Goal: Task Accomplishment & Management: Complete application form

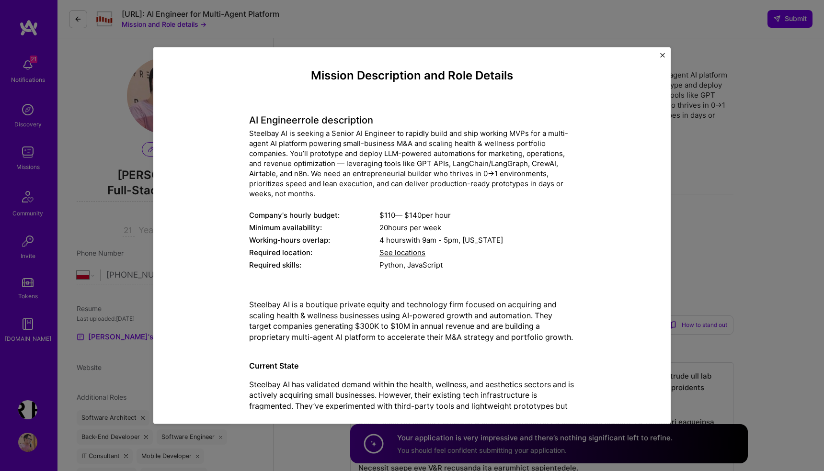
select select "PL"
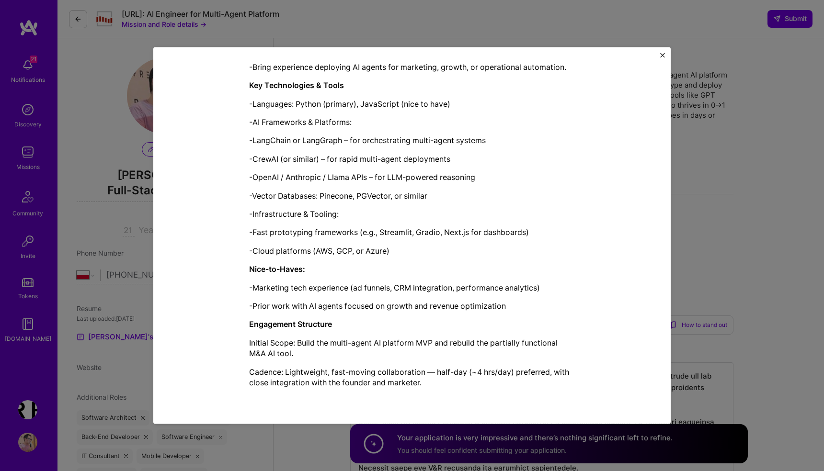
scroll to position [734, 0]
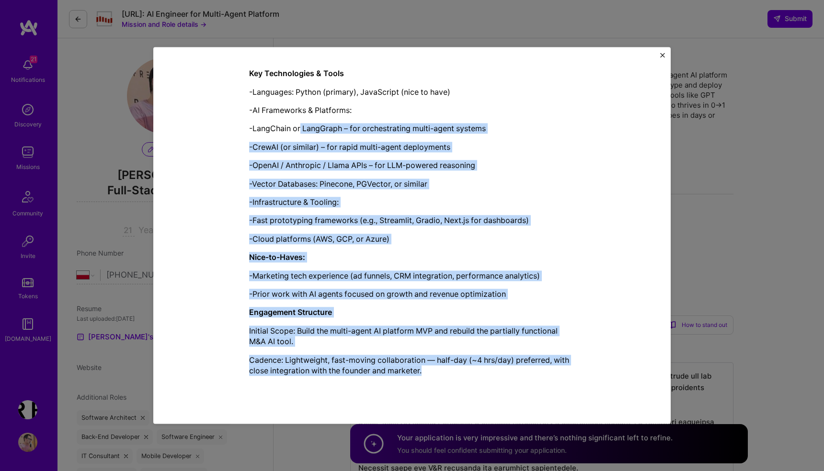
drag, startPoint x: 435, startPoint y: 372, endPoint x: 300, endPoint y: 123, distance: 283.2
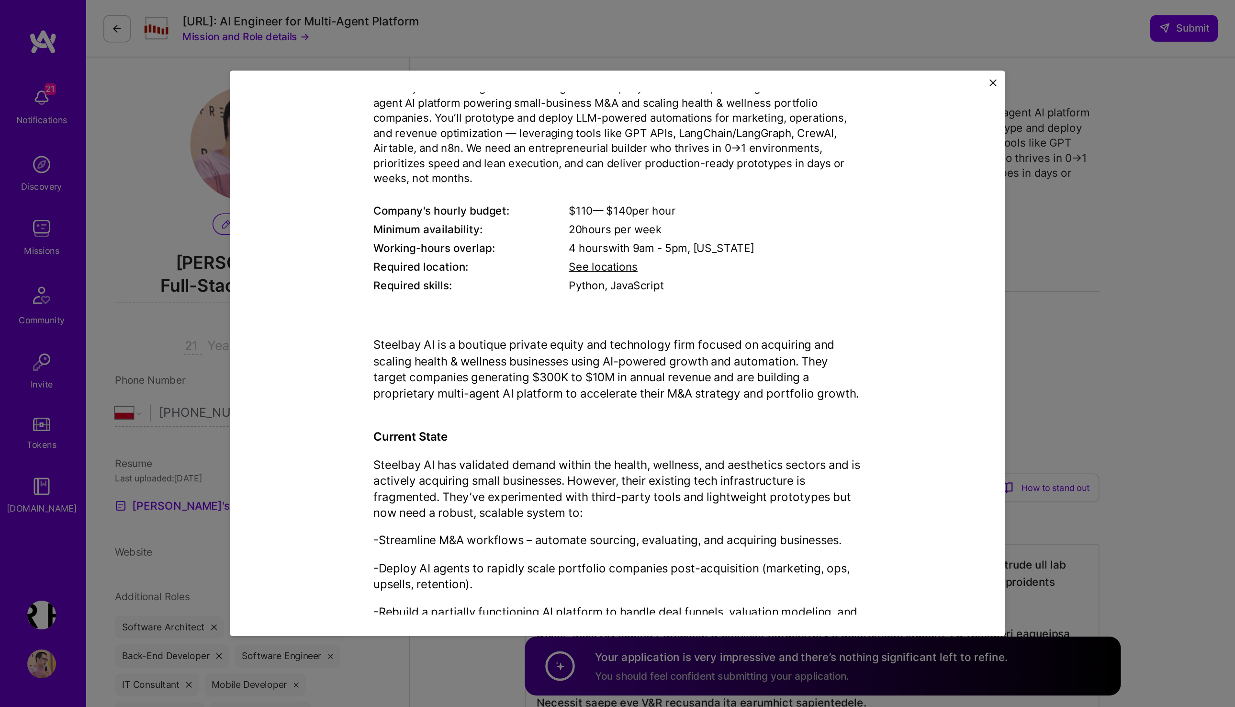
scroll to position [0, 0]
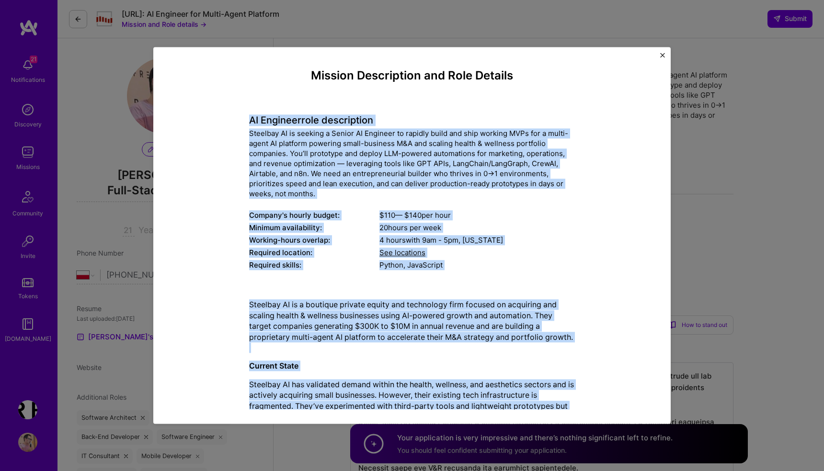
click at [251, 118] on h4 "AI Engineer role description" at bounding box center [412, 120] width 326 height 11
copy div "LO Ipsumdol sita consectetur Adipisci EL se doeiusm t Incidi UT Laboreet do mag…"
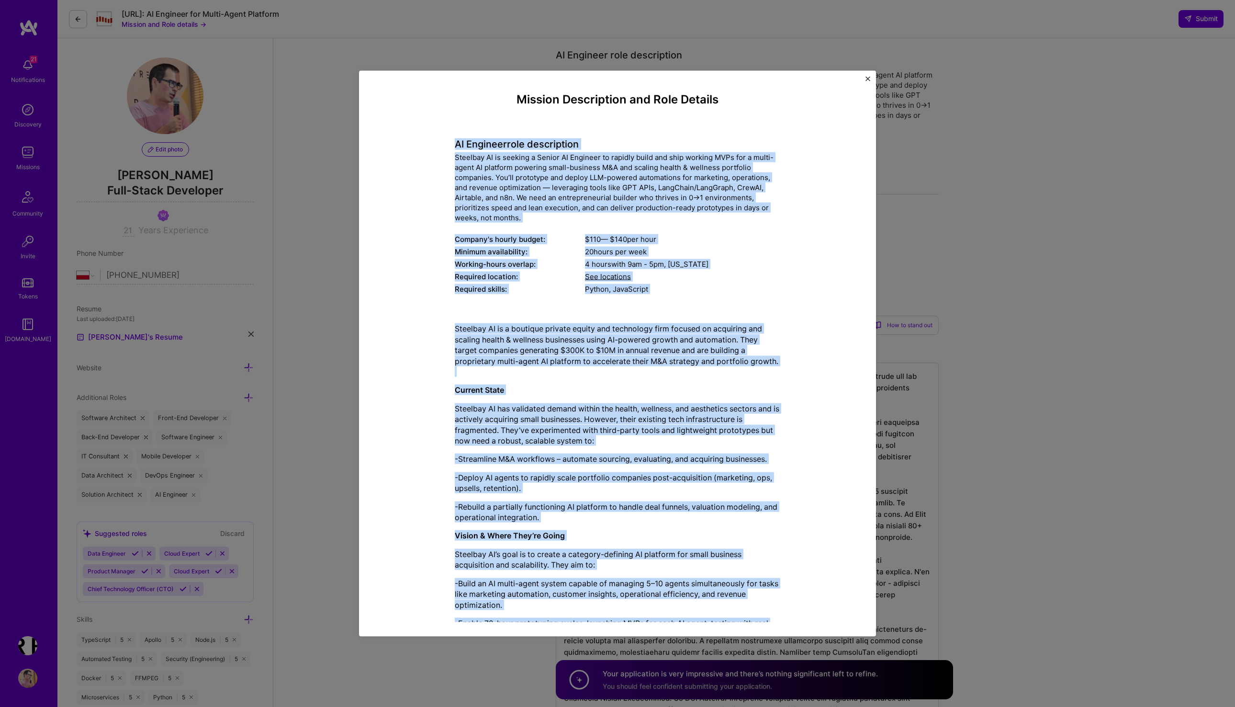
click at [802, 196] on div "Mission Description and Role Details AI Engineer role description Steelbay AI i…" at bounding box center [617, 626] width 473 height 1067
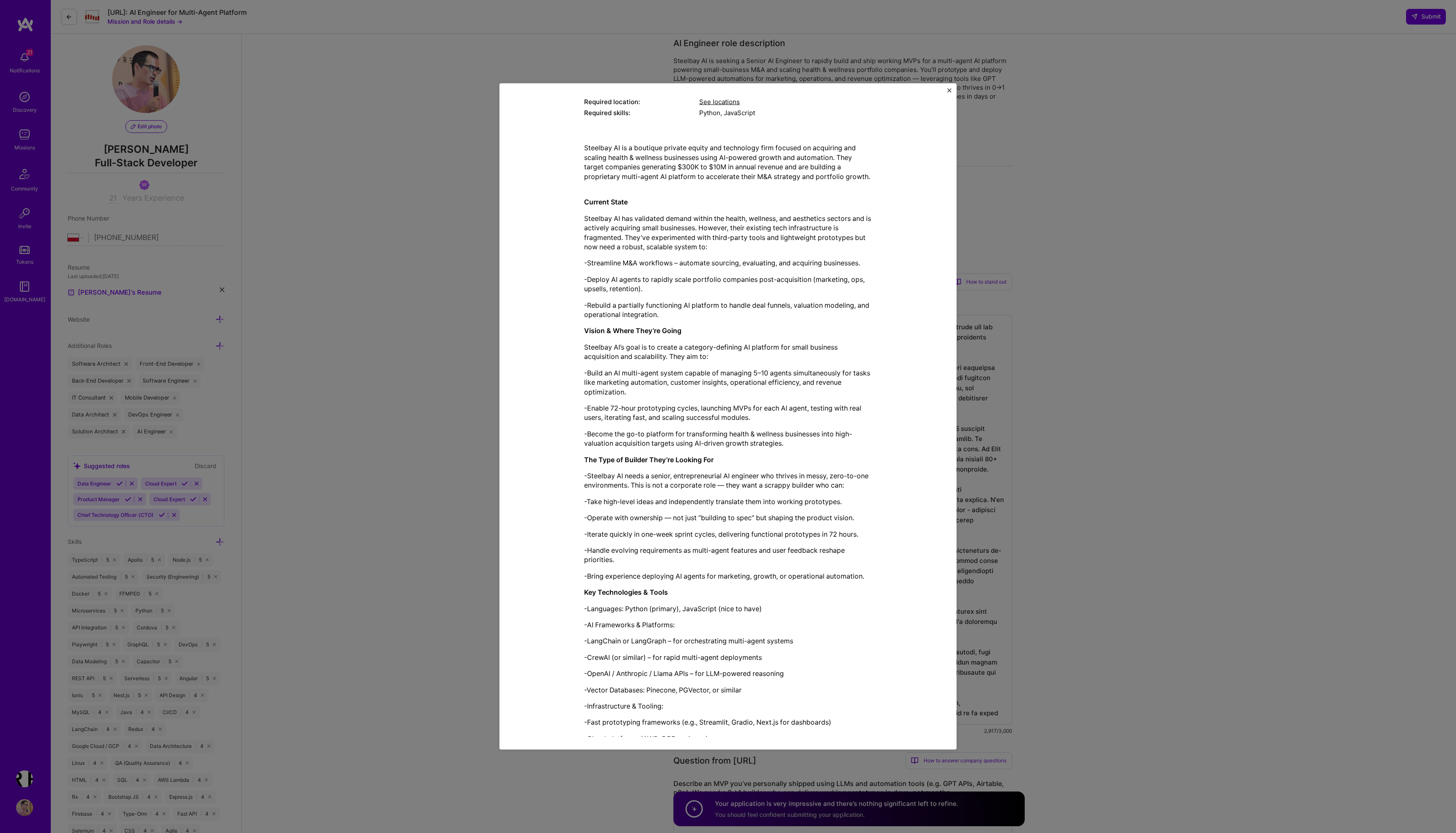
scroll to position [317, 0]
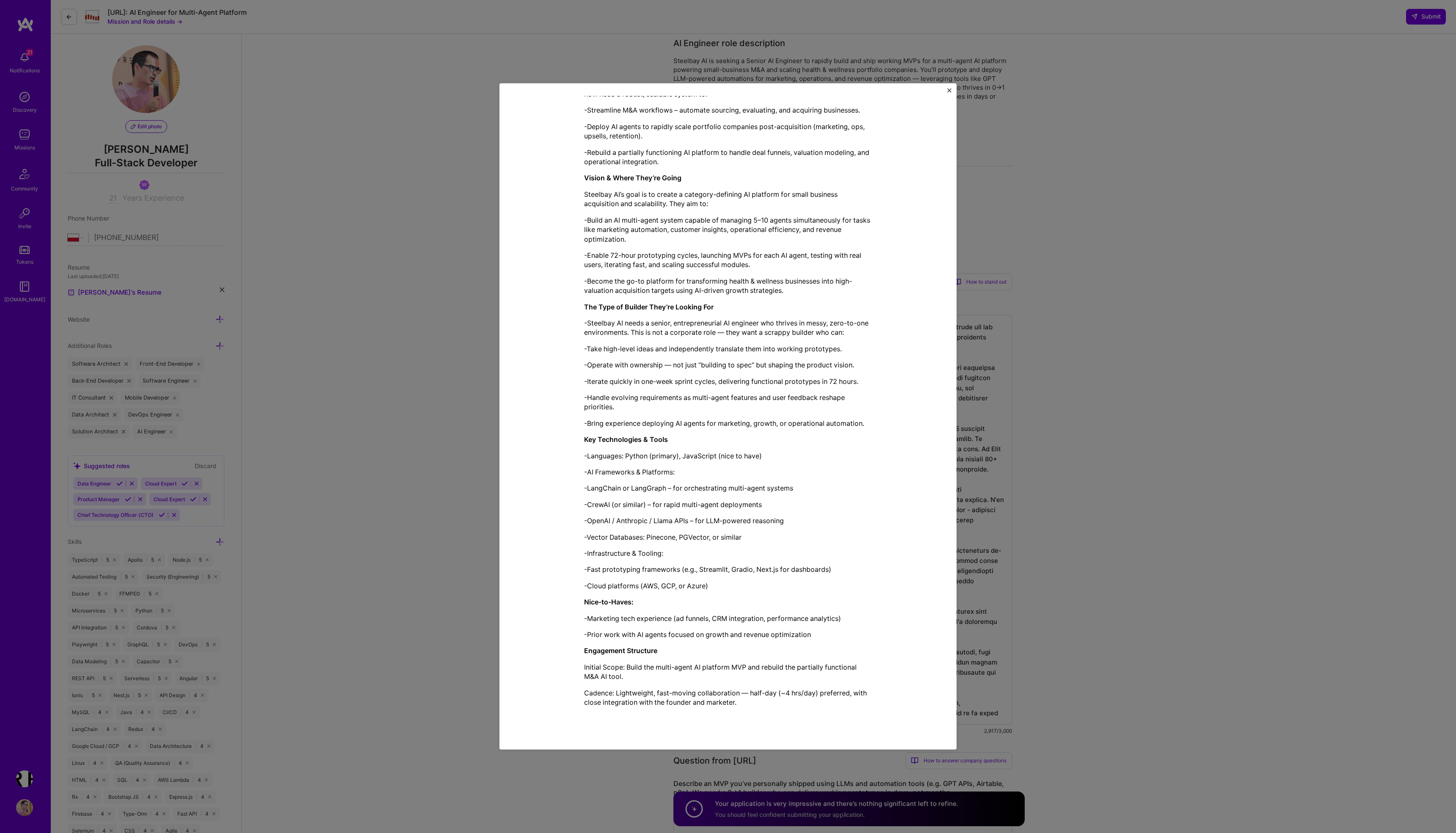
click at [449, 363] on div "Mission Description and Role Details AI Engineer role description Steelbay AI i…" at bounding box center [728, 416] width 1456 height 833
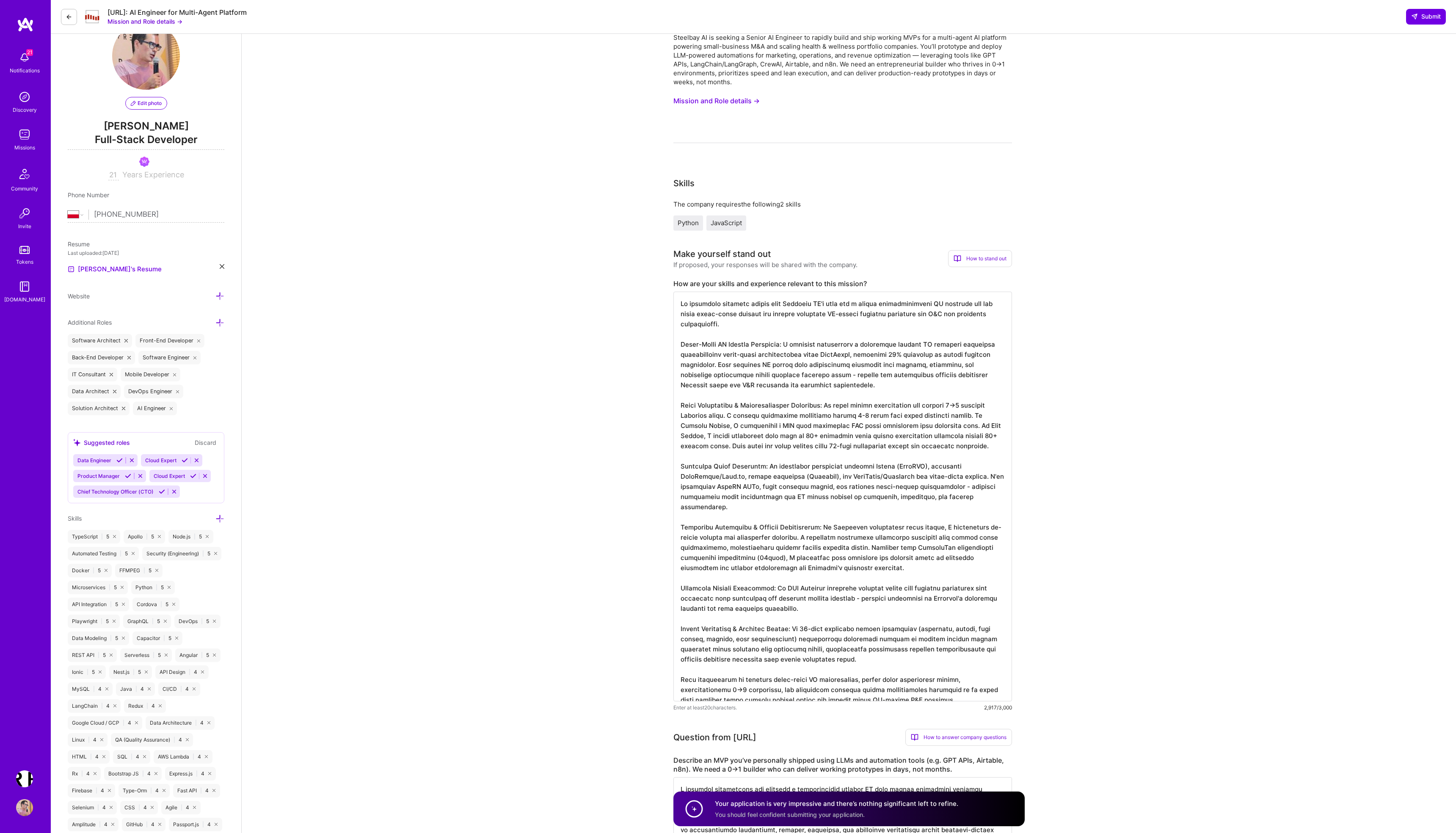
scroll to position [36, 0]
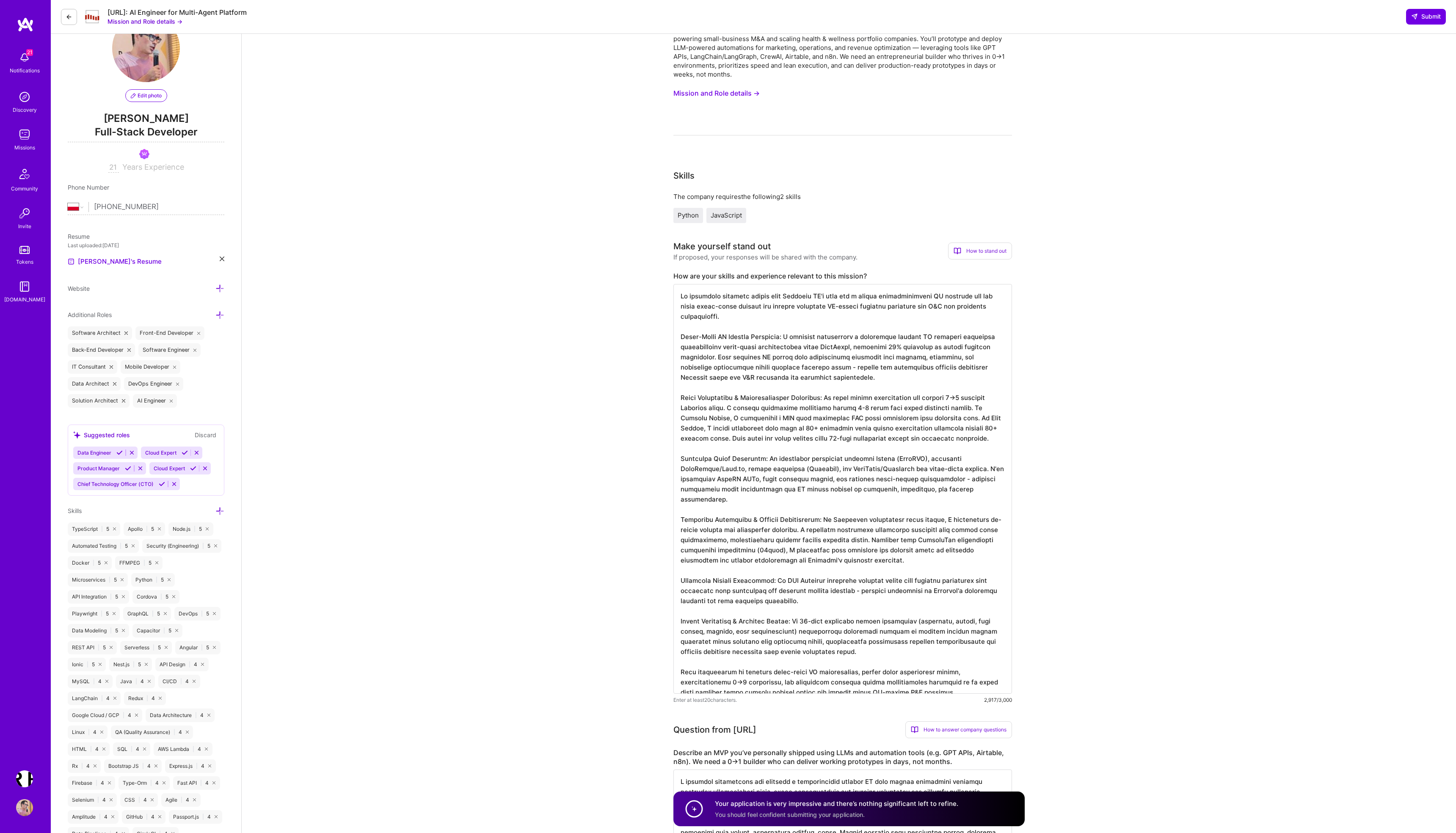
click at [728, 402] on textarea at bounding box center [842, 488] width 339 height 409
drag, startPoint x: 681, startPoint y: 298, endPoint x: 762, endPoint y: 510, distance: 226.9
click at [728, 416] on textarea at bounding box center [842, 488] width 339 height 409
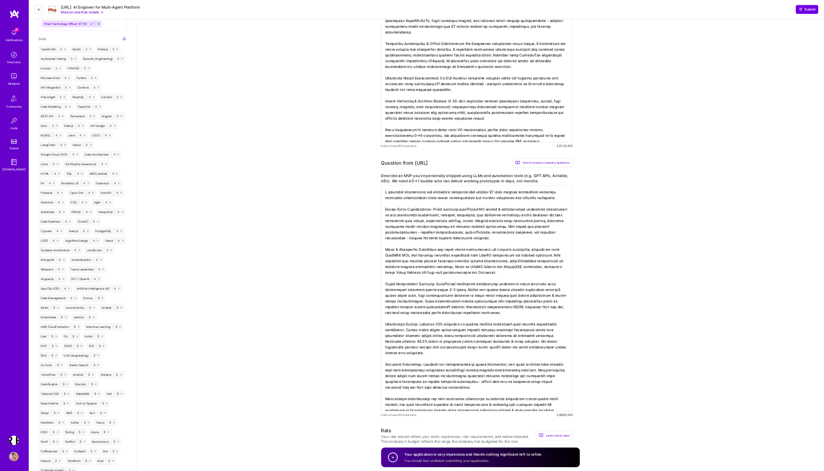
scroll to position [546, 0]
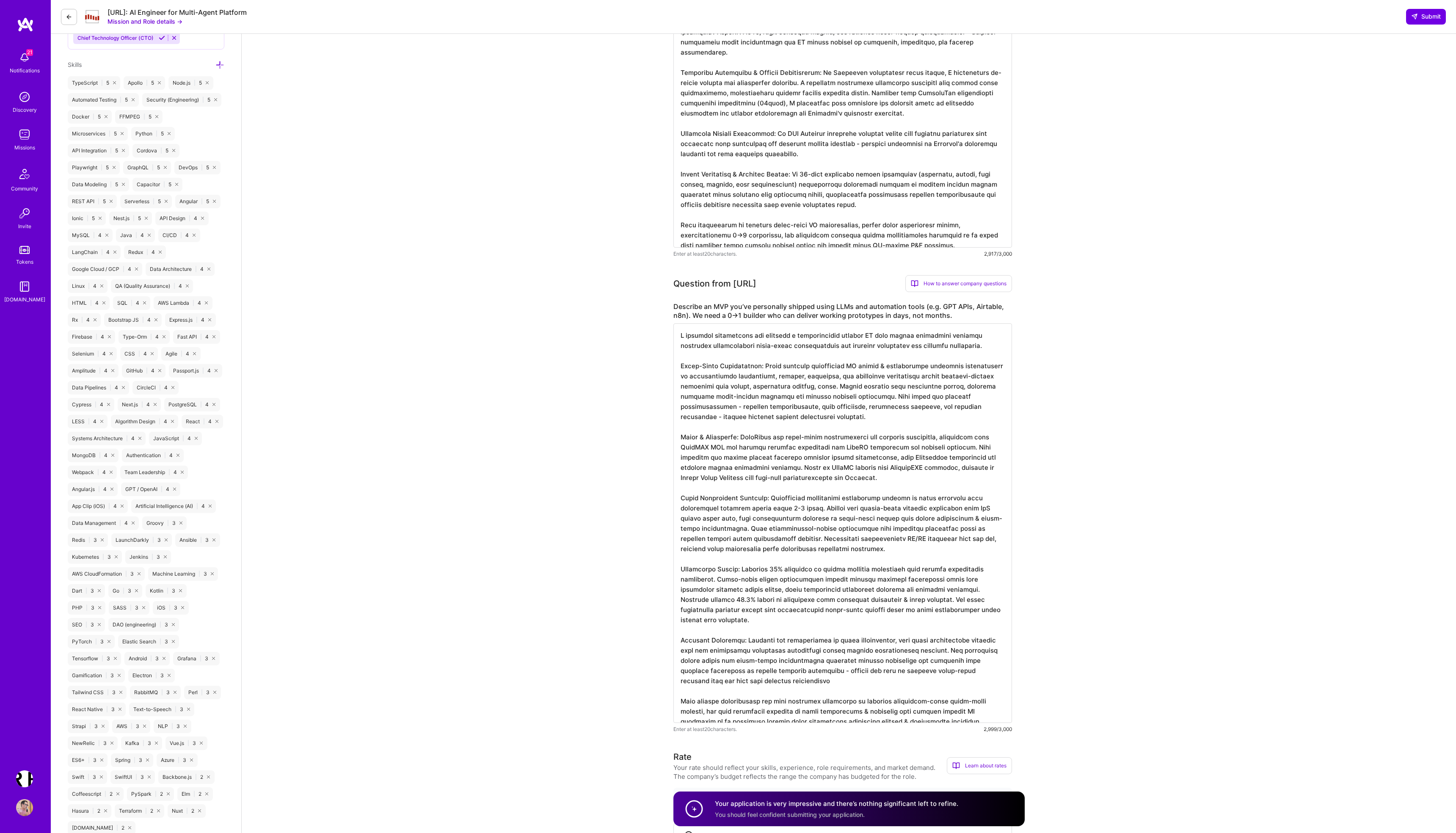
click at [728, 416] on textarea at bounding box center [842, 523] width 339 height 400
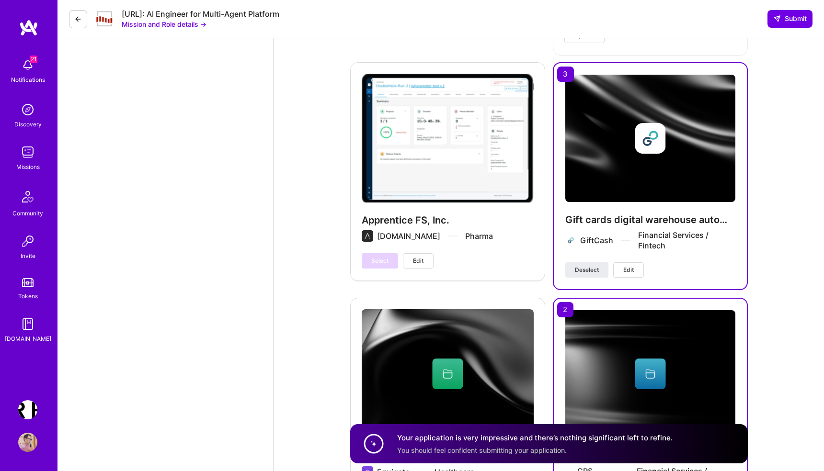
scroll to position [3378, 0]
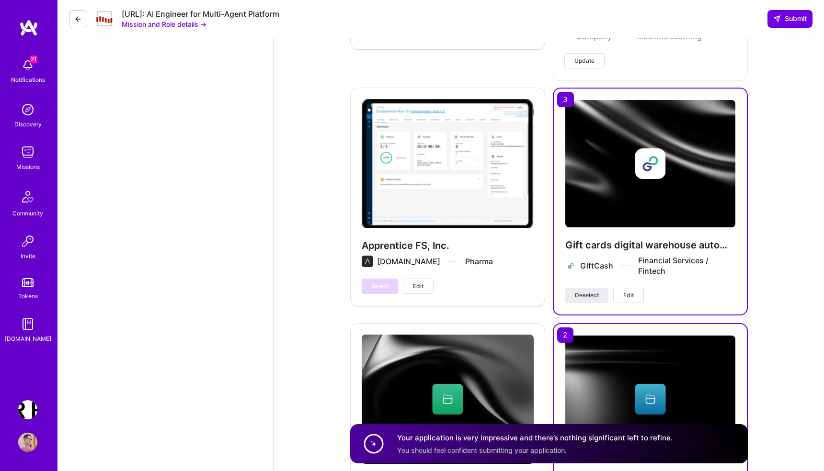
click at [633, 291] on span "Edit" at bounding box center [628, 295] width 11 height 9
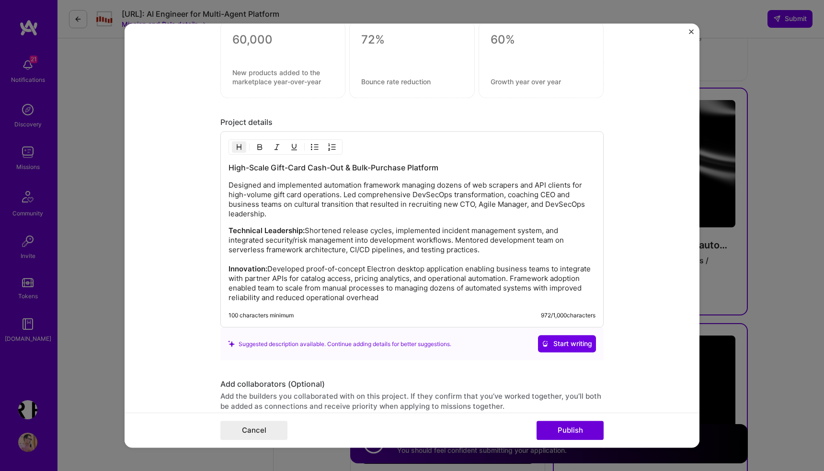
scroll to position [1113, 0]
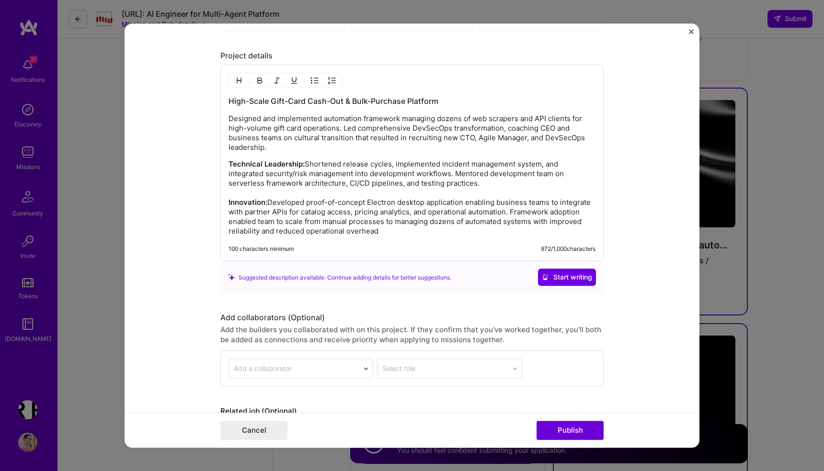
drag, startPoint x: 391, startPoint y: 237, endPoint x: 217, endPoint y: 100, distance: 221.6
click at [217, 100] on form "Project title Gift cards digital warehouse automation Company GiftCash Project …" at bounding box center [411, 235] width 575 height 424
copy div "High-Scale Gift-Card Cash-Out & Bulk-Purchase Platform Designed and implemented…"
click at [736, 214] on div "Project title Gift cards digital warehouse automation Company GiftCash Project …" at bounding box center [412, 235] width 824 height 471
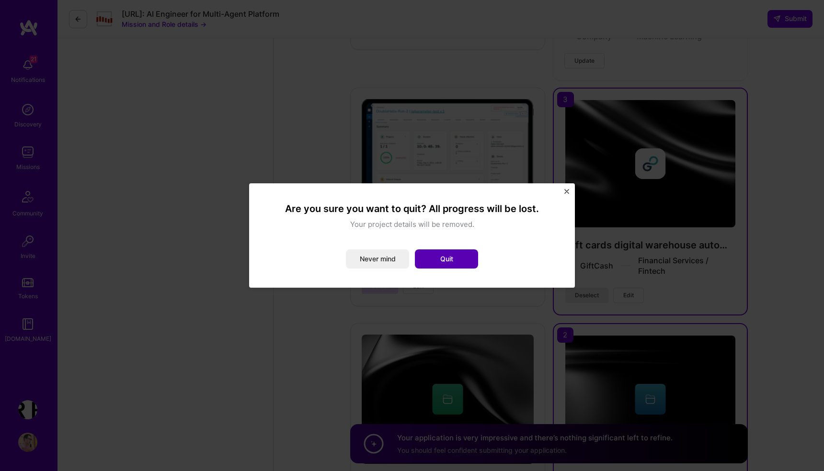
click at [440, 260] on button "Quit" at bounding box center [446, 258] width 63 height 19
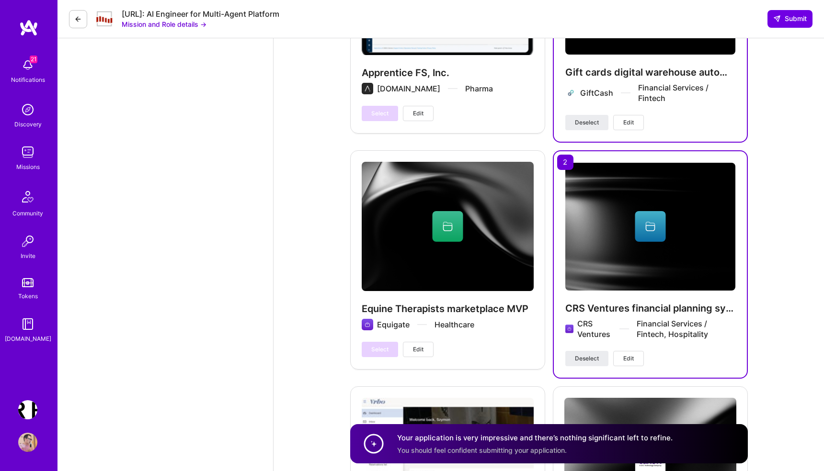
scroll to position [3574, 0]
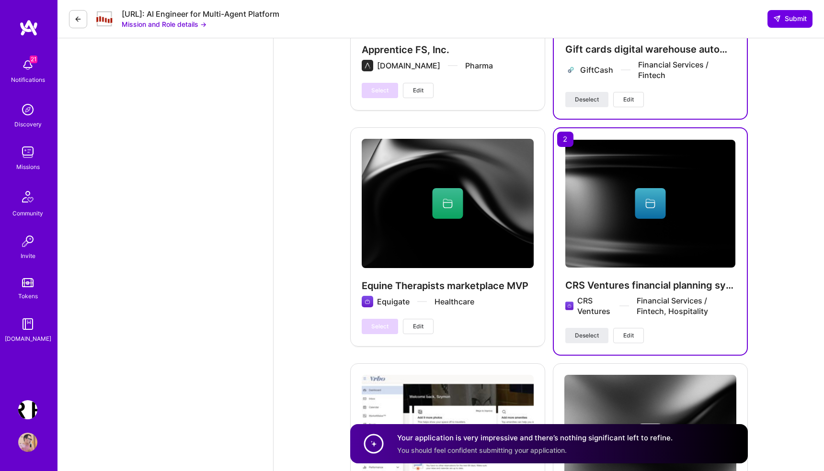
click at [627, 331] on span "Edit" at bounding box center [628, 335] width 11 height 9
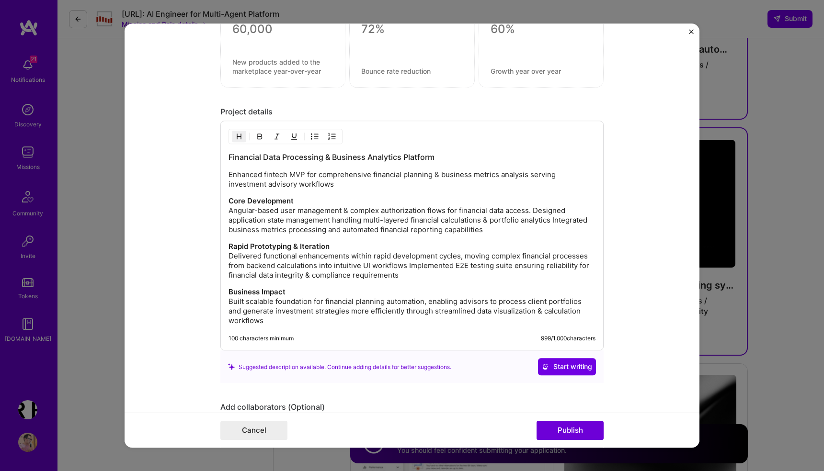
scroll to position [1069, 0]
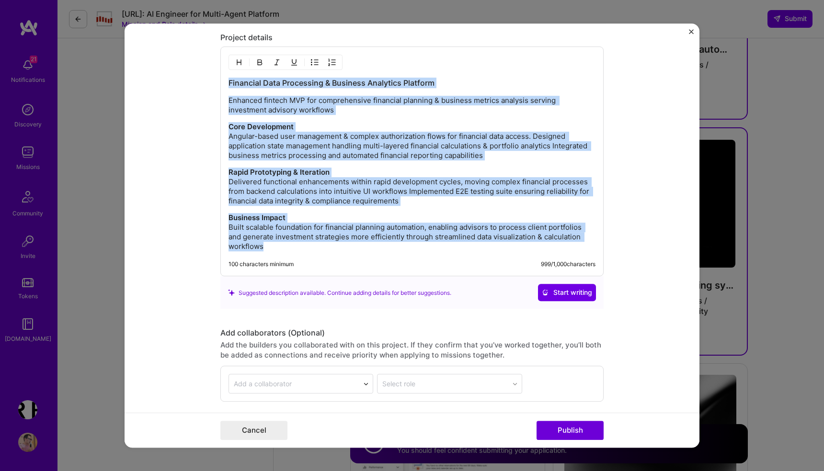
drag, startPoint x: 229, startPoint y: 84, endPoint x: 354, endPoint y: 276, distance: 229.2
click at [354, 276] on div "Financial Data Processing & Business Analytics Platform Enhanced fintech MVP fo…" at bounding box center [411, 162] width 383 height 230
copy div "Financial Data Processing & Business Analytics Platform Enhanced fintech MVP fo…"
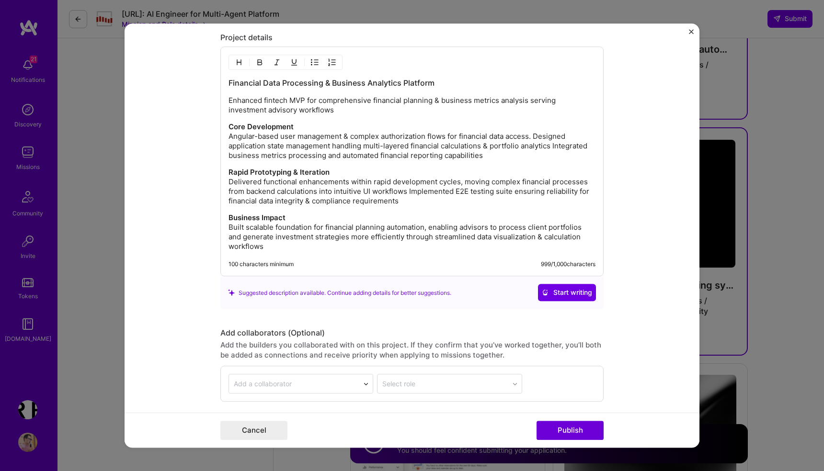
click at [645, 294] on form "Project title CRS Ventures financial planning system Company CRS Ventures Proje…" at bounding box center [411, 235] width 575 height 424
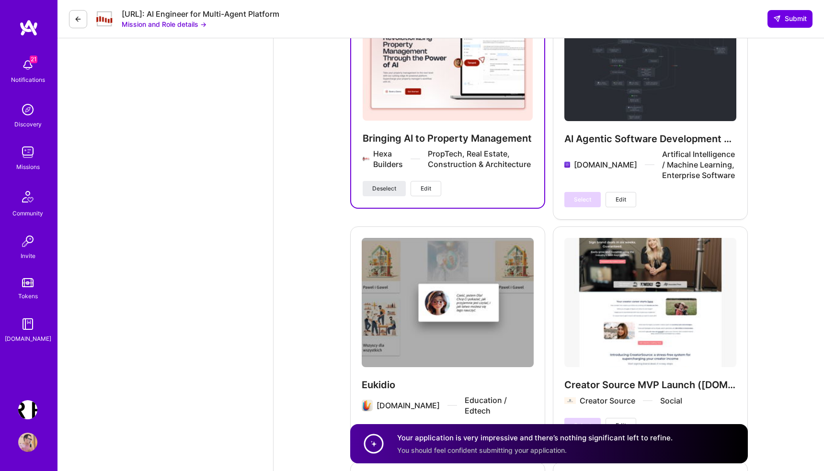
scroll to position [2436, 0]
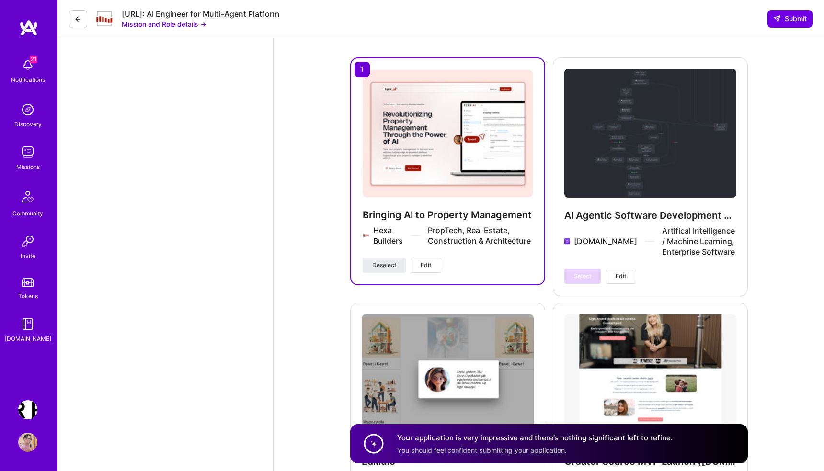
click at [428, 267] on span "Edit" at bounding box center [425, 265] width 11 height 9
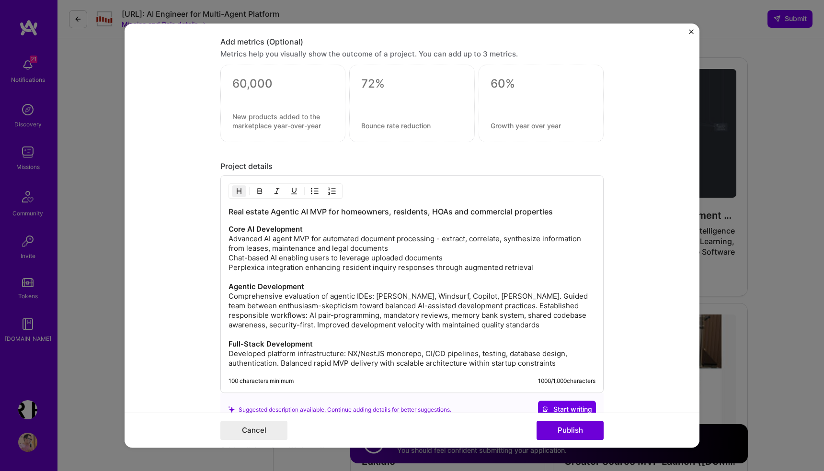
scroll to position [1175, 0]
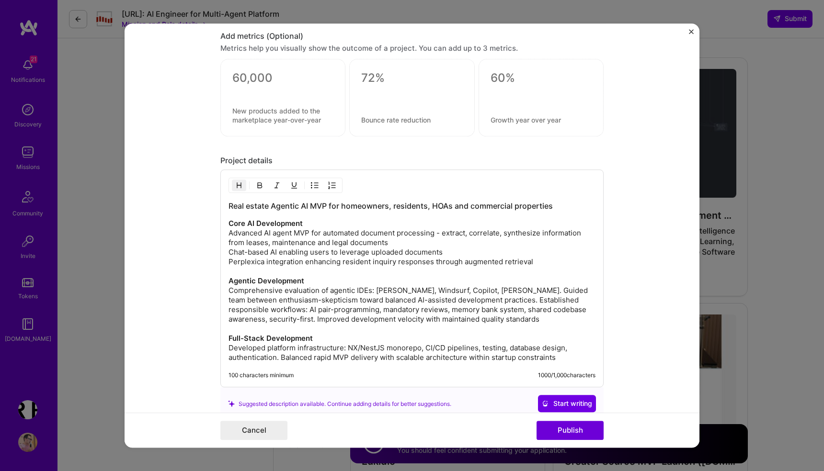
click at [299, 276] on p "Core AI Development Advanced AI agent MVP for automated document processing - e…" at bounding box center [411, 291] width 367 height 144
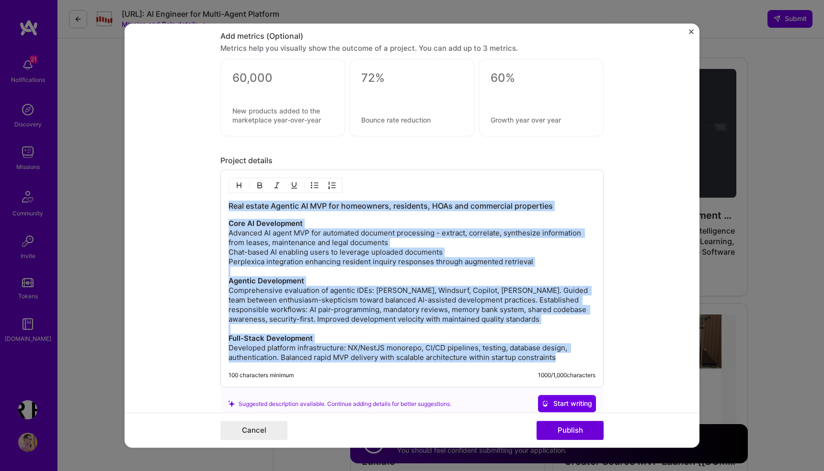
copy div "Real estate Agentic AI MVP for homeowners, residents, HOAs and commercial prope…"
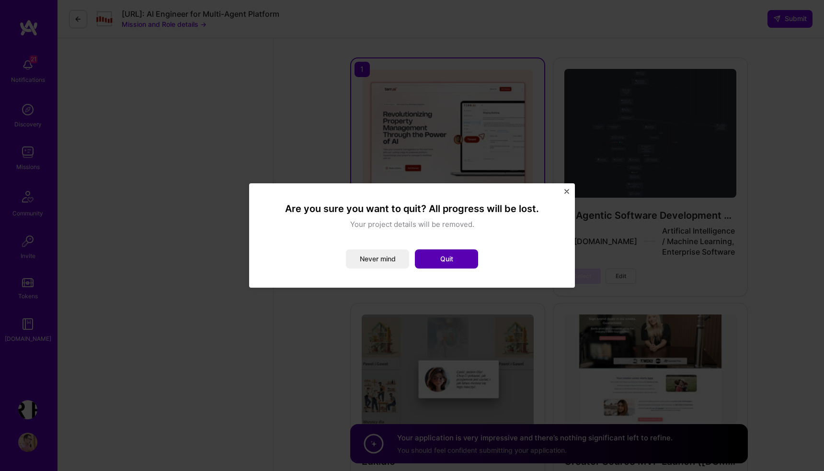
click at [444, 260] on button "Quit" at bounding box center [446, 258] width 63 height 19
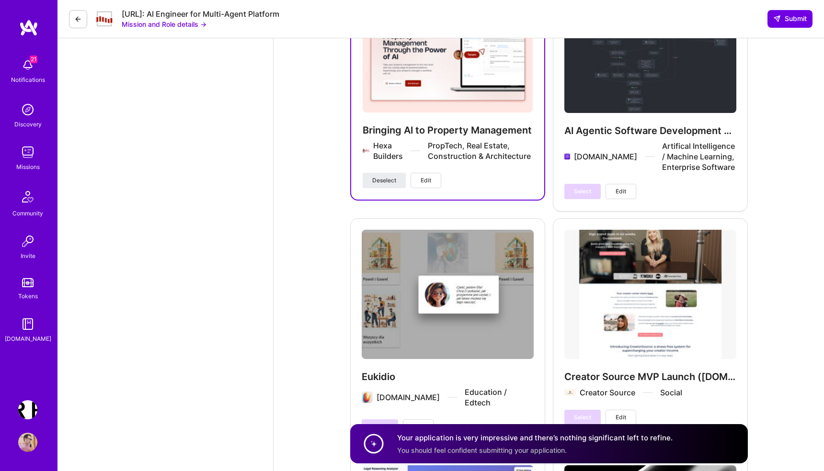
scroll to position [2573, 0]
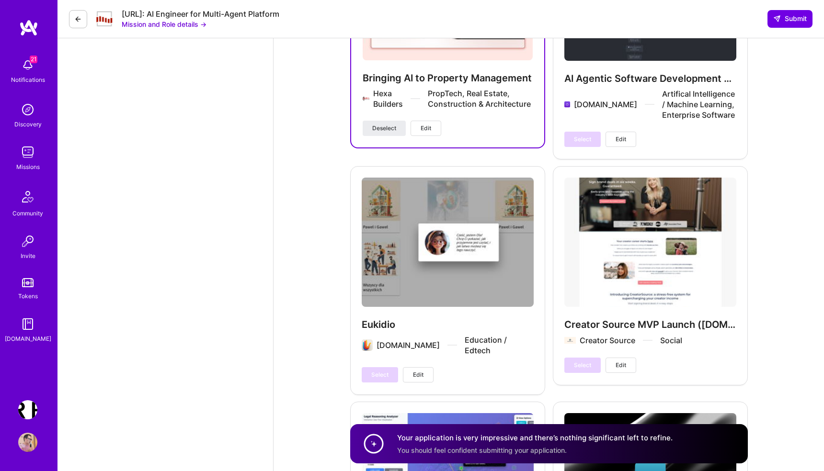
click at [619, 363] on span "Edit" at bounding box center [620, 365] width 11 height 9
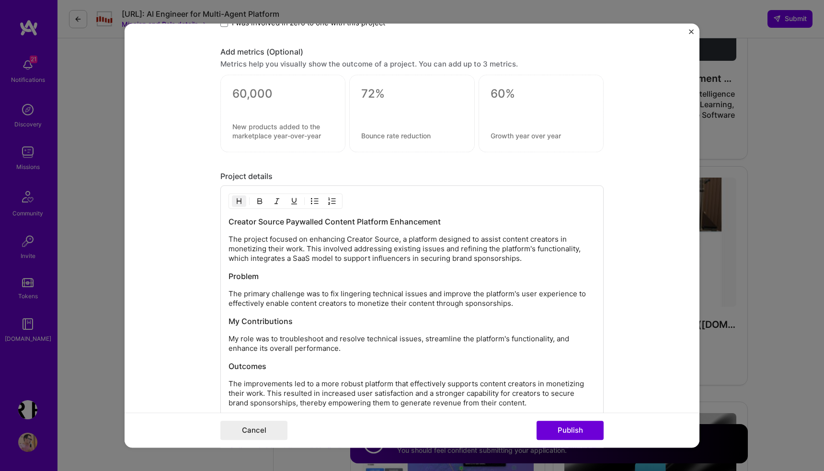
scroll to position [1479, 0]
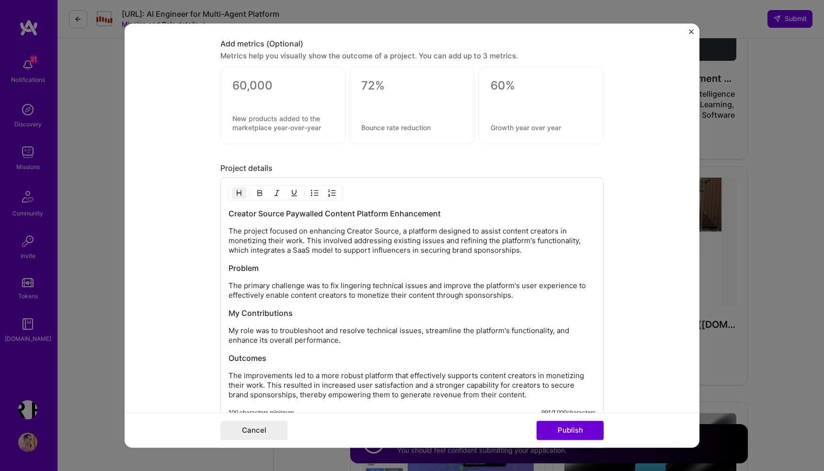
click at [344, 302] on div "Creator Source Paywalled Content Platform Enhancement The project focused on en…" at bounding box center [411, 305] width 367 height 192
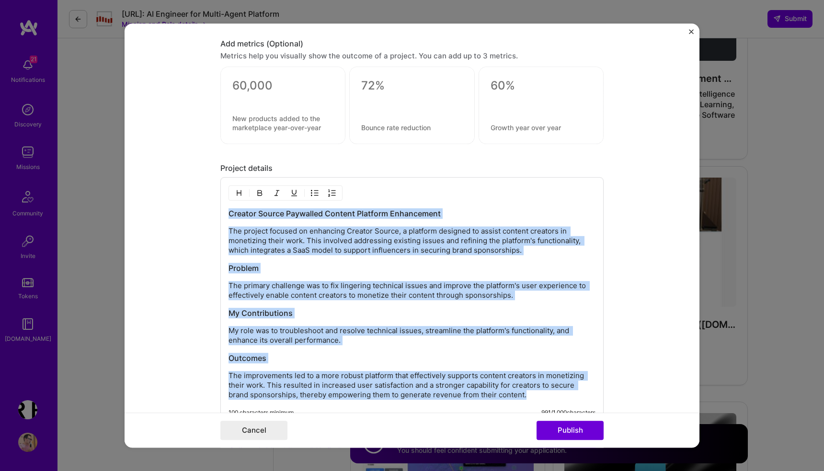
copy div "Creator Source Paywalled Content Platform Enhancement The project focused on en…"
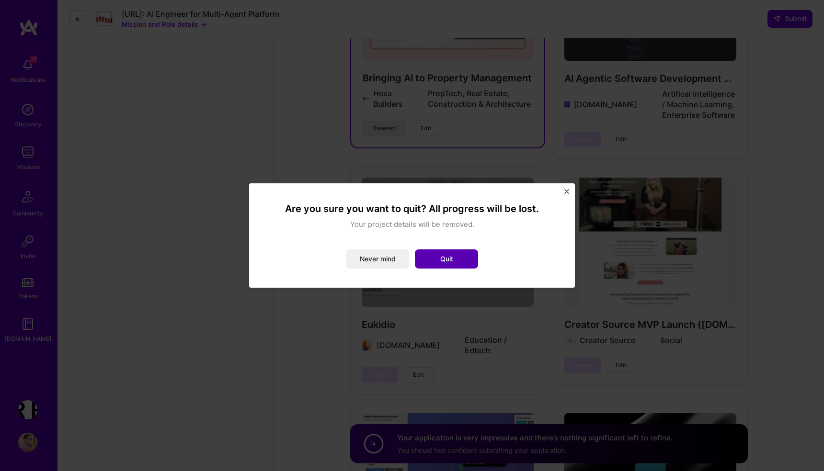
click at [439, 259] on button "Quit" at bounding box center [446, 258] width 63 height 19
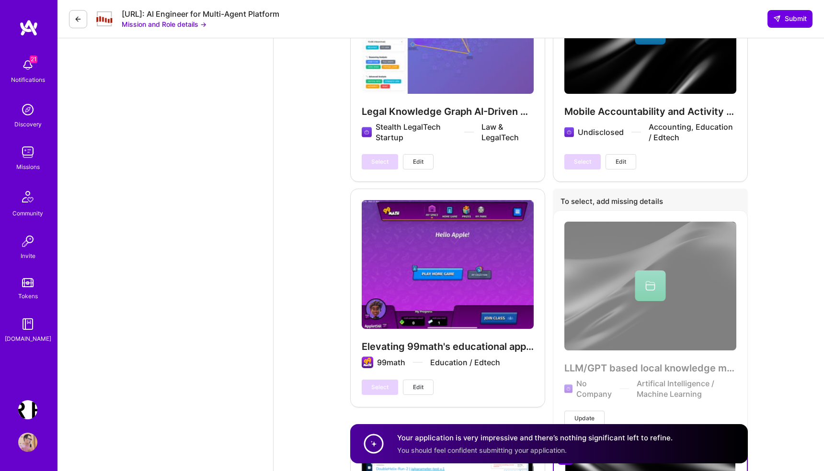
scroll to position [3132, 0]
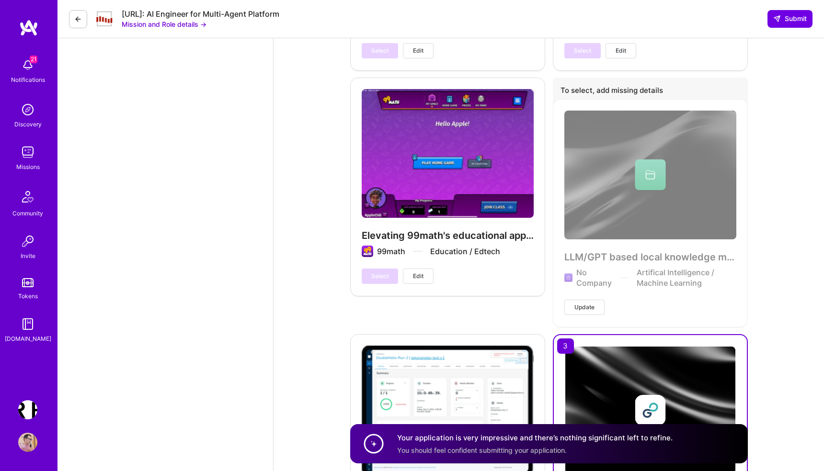
click at [417, 272] on span "Edit" at bounding box center [418, 276] width 11 height 9
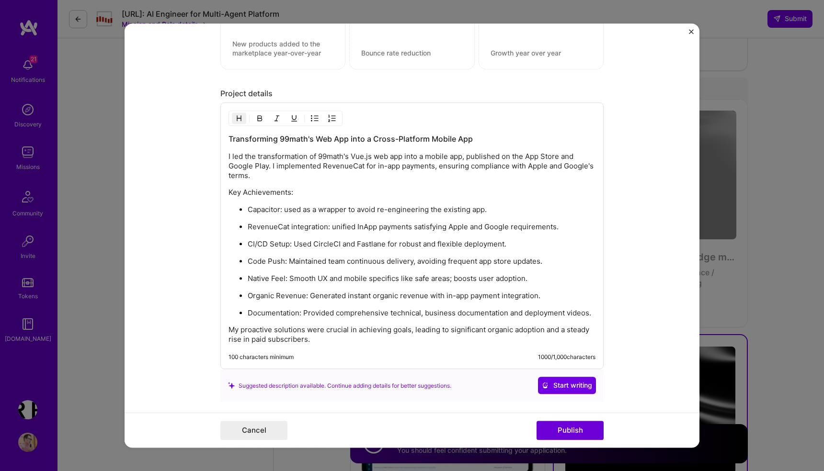
scroll to position [1317, 0]
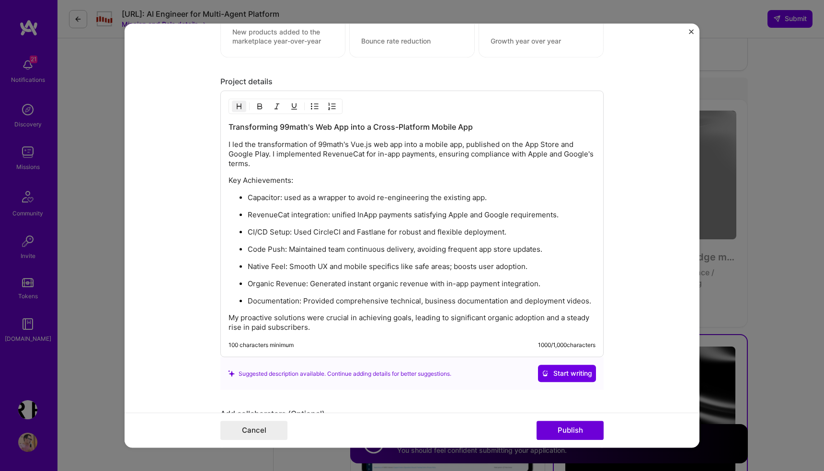
click at [410, 263] on p "Native Feel: Smooth UX and mobile specifics like safe areas; boosts user adopti…" at bounding box center [422, 267] width 348 height 10
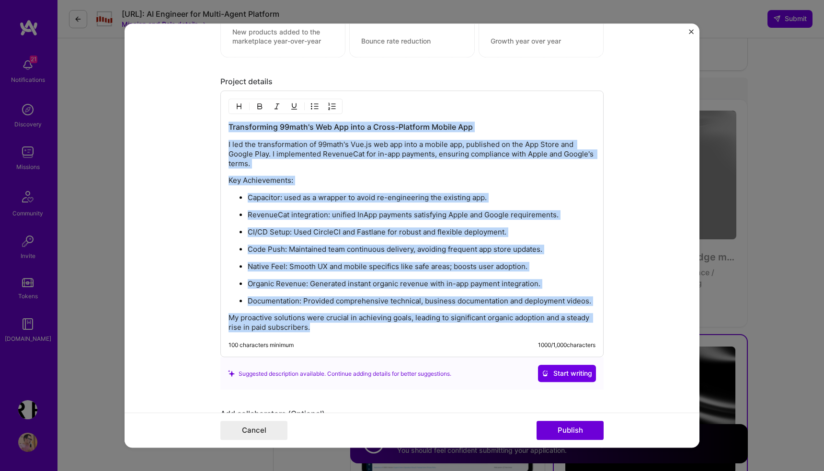
copy div "Transforming 99math's Web App into a Cross-Platform Mobile App I led the transf…"
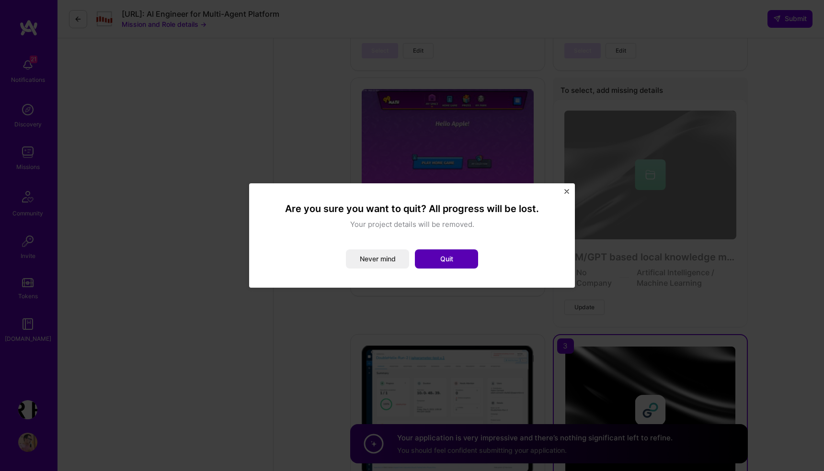
click at [441, 259] on button "Quit" at bounding box center [446, 258] width 63 height 19
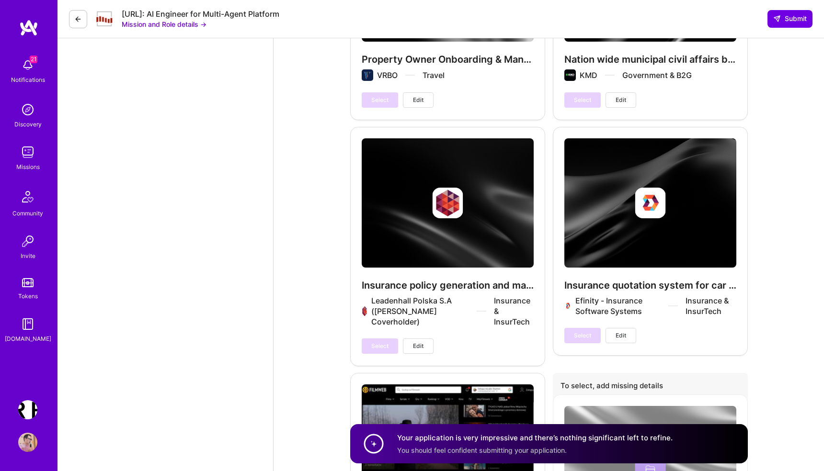
scroll to position [4411, 0]
